Goal: Information Seeking & Learning: Learn about a topic

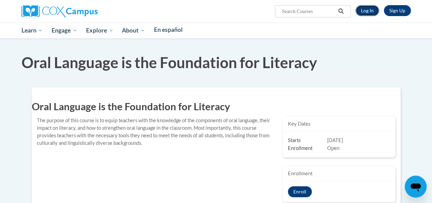
click at [365, 8] on link "Log In" at bounding box center [368, 10] width 24 height 11
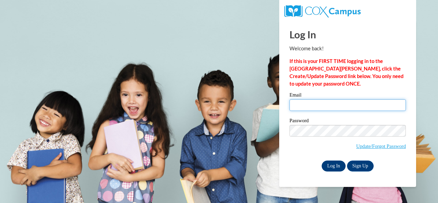
type input "e044621@muscogee.k12.ga.us"
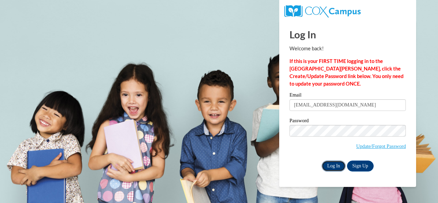
click at [327, 166] on input "Log In" at bounding box center [333, 165] width 24 height 11
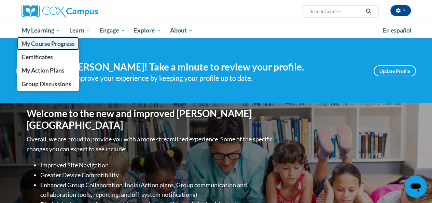
click at [59, 41] on span "My Course Progress" at bounding box center [47, 43] width 53 height 7
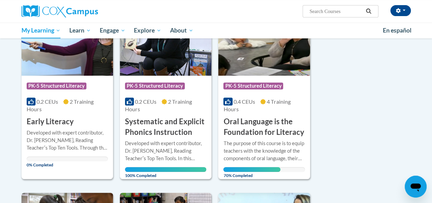
scroll to position [137, 0]
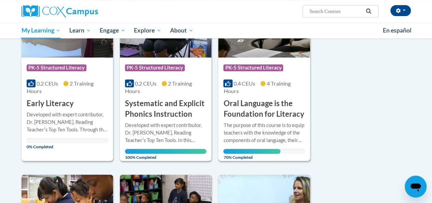
click at [259, 110] on h3 "Oral Language is the Foundation for Literacy" at bounding box center [264, 108] width 81 height 21
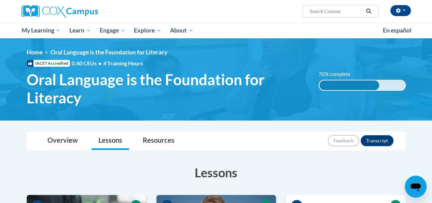
click at [263, 108] on div "<en>Home</en><fr>Accueil</fr><de>Zuhause</de><it>Casa</it><es>Casa</es><pt>Casa…" at bounding box center [216, 80] width 400 height 62
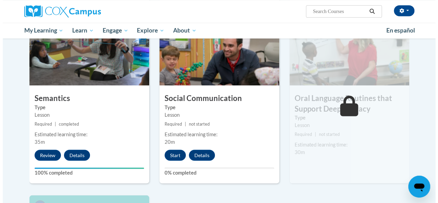
scroll to position [556, 0]
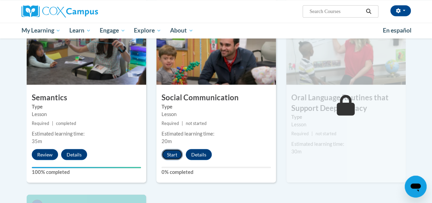
click at [174, 152] on button "Start" at bounding box center [172, 154] width 21 height 11
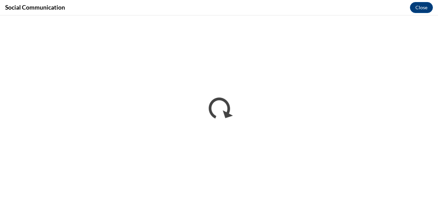
scroll to position [0, 0]
